Goal: Task Accomplishment & Management: Use online tool/utility

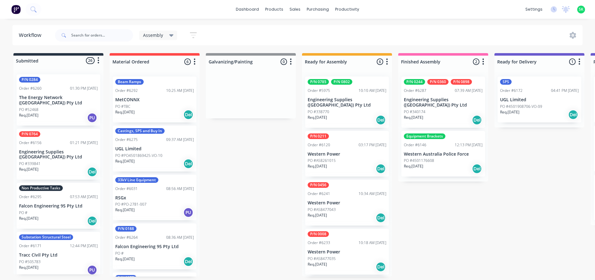
click at [71, 198] on div "Non Productive Tasks Order #6295 07:53 AM 09/09/25 Falcon Engineering 95 Pty Lt…" at bounding box center [59, 206] width 84 height 46
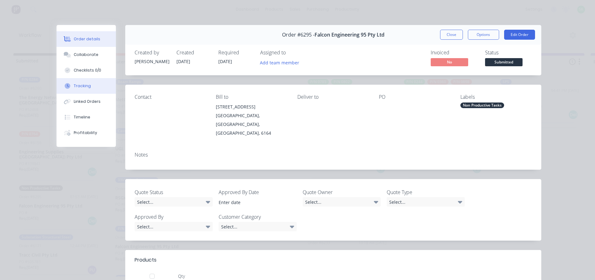
click at [82, 91] on button "Tracking" at bounding box center [86, 86] width 59 height 16
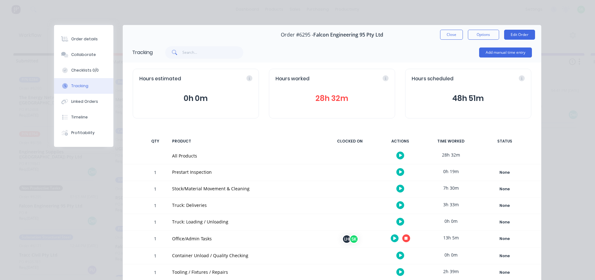
click at [399, 172] on icon "button" at bounding box center [400, 171] width 3 height 3
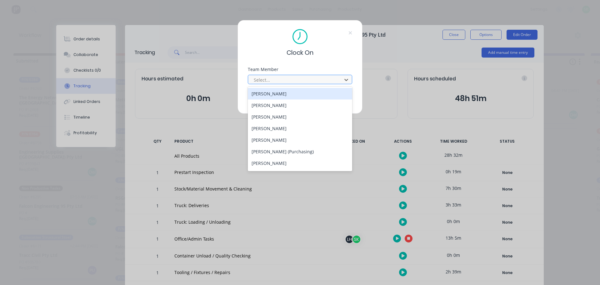
click at [307, 79] on div at bounding box center [296, 80] width 86 height 8
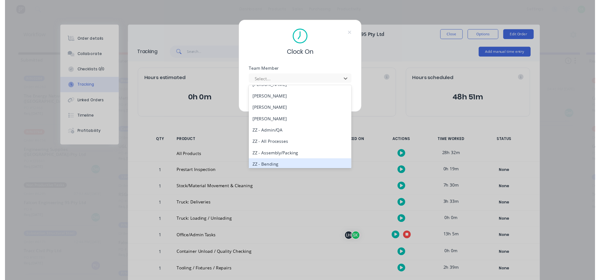
scroll to position [281, 0]
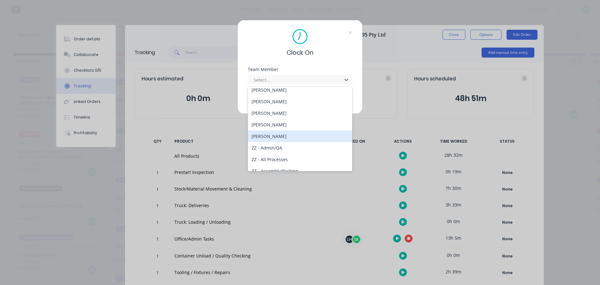
click at [277, 136] on div "[PERSON_NAME]" at bounding box center [300, 136] width 104 height 12
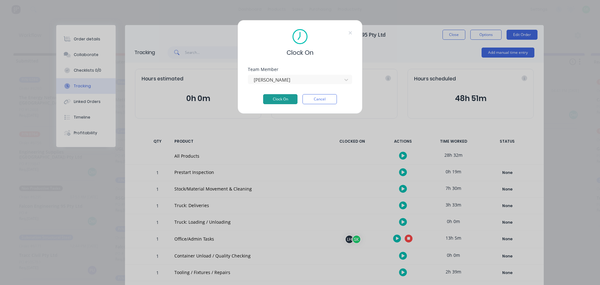
click at [279, 101] on button "Clock On" at bounding box center [280, 99] width 34 height 10
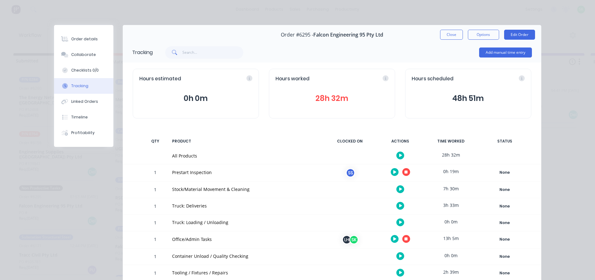
click at [405, 171] on icon "button" at bounding box center [406, 172] width 3 height 3
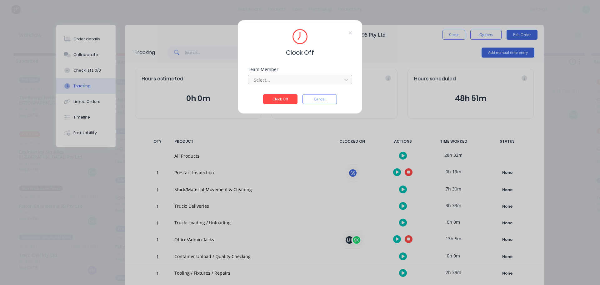
click at [304, 81] on div at bounding box center [296, 80] width 86 height 8
click at [294, 91] on div "[PERSON_NAME]" at bounding box center [300, 94] width 104 height 12
click at [281, 99] on button "Clock Off" at bounding box center [280, 99] width 34 height 10
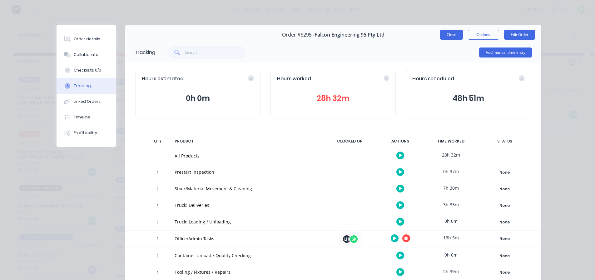
click at [443, 36] on button "Close" at bounding box center [451, 35] width 23 height 10
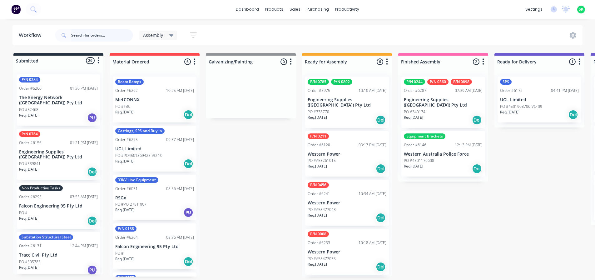
click at [89, 36] on input "text" at bounding box center [102, 35] width 62 height 12
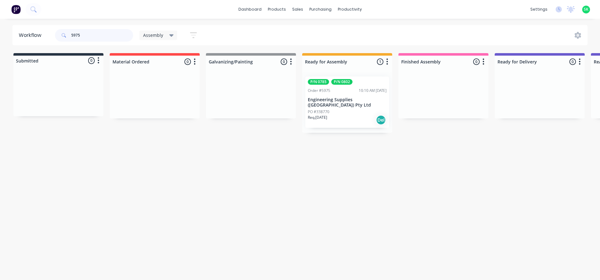
type input "5975"
click at [342, 102] on div "P/N 0785 P/N 0802 Order #5975 10:10 AM 26/05/25 Engineering Supplies (WA) Pty L…" at bounding box center [347, 102] width 84 height 51
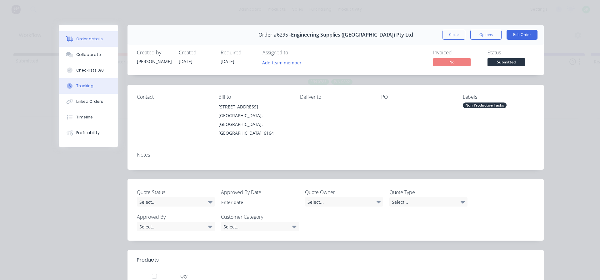
click at [80, 86] on div "Tracking" at bounding box center [84, 86] width 17 height 6
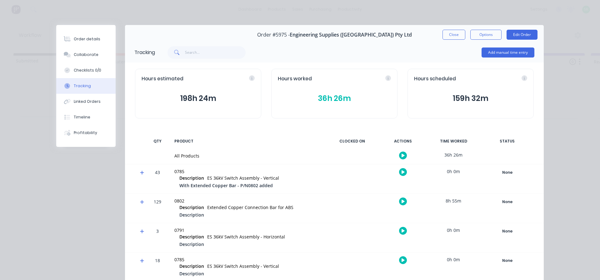
scroll to position [107, 0]
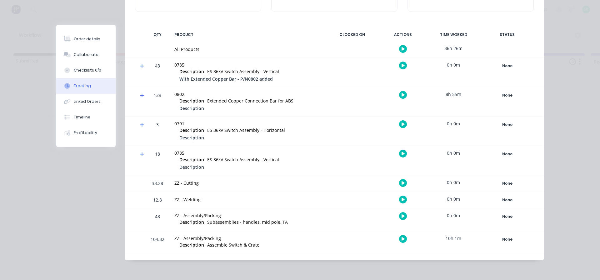
click at [401, 237] on icon "button" at bounding box center [402, 239] width 3 height 4
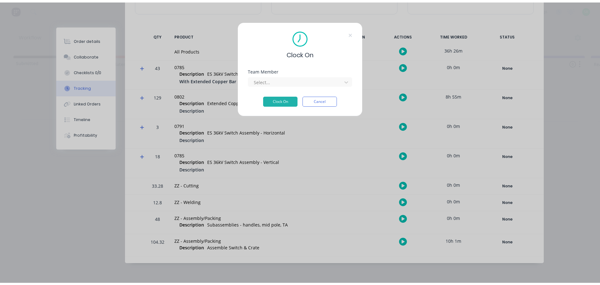
scroll to position [102, 0]
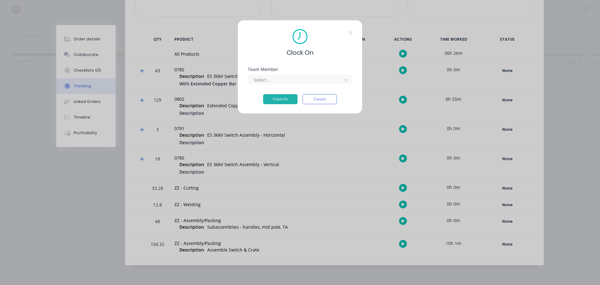
click at [315, 72] on div "Team Member Select..." at bounding box center [300, 75] width 104 height 17
click at [312, 79] on div at bounding box center [296, 80] width 86 height 8
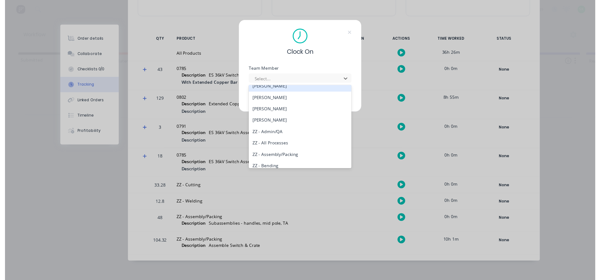
scroll to position [312, 0]
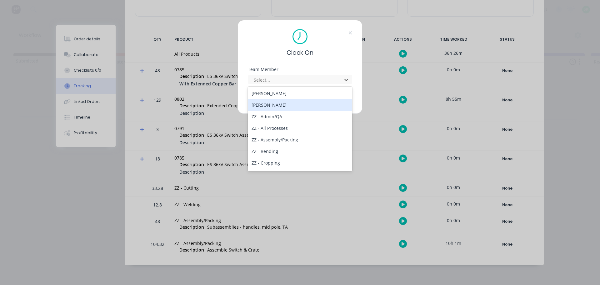
click at [288, 106] on div "[PERSON_NAME]" at bounding box center [300, 105] width 104 height 12
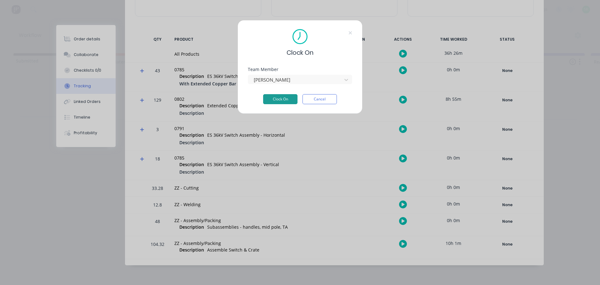
click at [280, 102] on button "Clock On" at bounding box center [280, 99] width 34 height 10
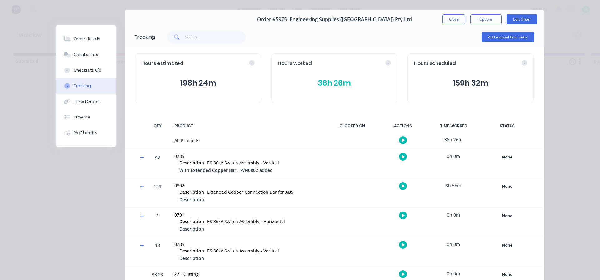
scroll to position [0, 0]
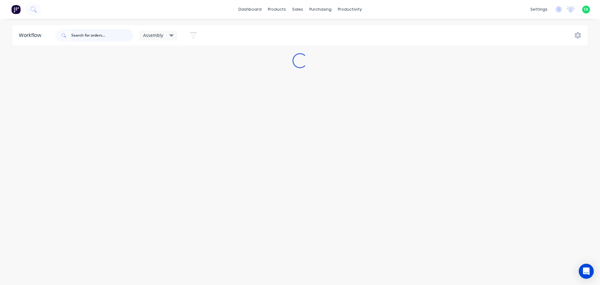
click at [87, 35] on input "text" at bounding box center [102, 35] width 62 height 12
type input "046"
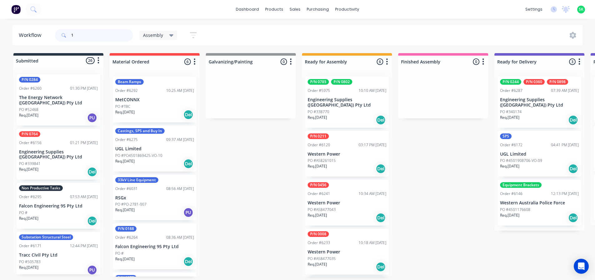
drag, startPoint x: 76, startPoint y: 36, endPoint x: 67, endPoint y: 37, distance: 9.4
click at [67, 37] on div "1" at bounding box center [94, 35] width 78 height 12
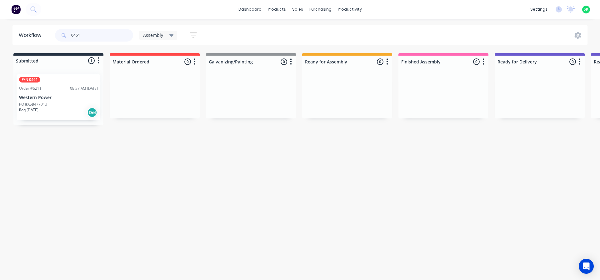
type input "0461"
click at [60, 98] on p "Western Power" at bounding box center [58, 97] width 79 height 5
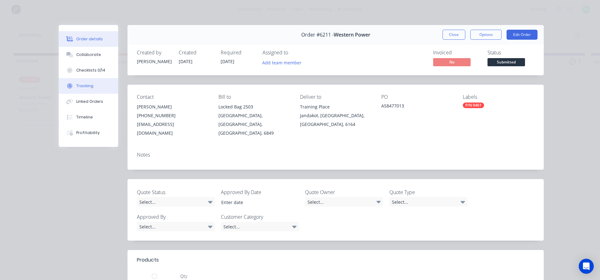
click at [90, 83] on button "Tracking" at bounding box center [88, 86] width 59 height 16
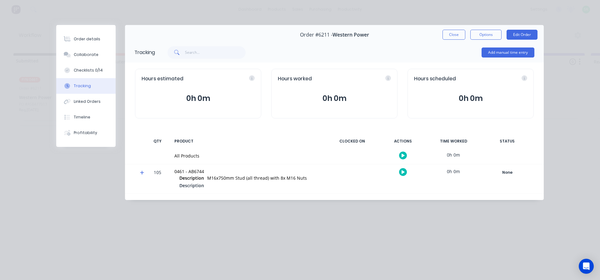
click at [402, 156] on icon "button" at bounding box center [402, 155] width 3 height 3
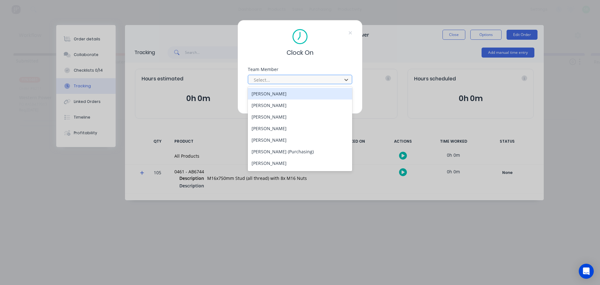
click at [314, 82] on div at bounding box center [296, 80] width 86 height 8
type input "c"
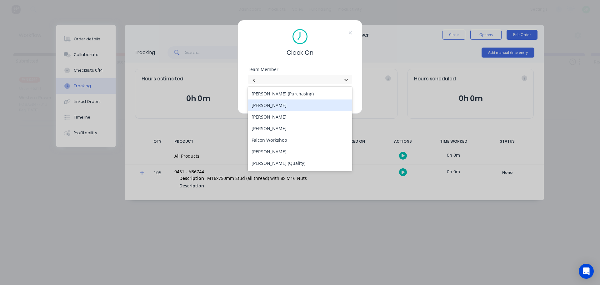
click at [296, 106] on div "[PERSON_NAME]" at bounding box center [300, 105] width 104 height 12
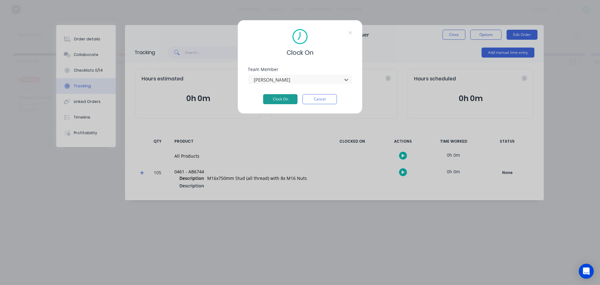
click at [293, 96] on button "Clock On" at bounding box center [280, 99] width 34 height 10
